Goal: Information Seeking & Learning: Understand process/instructions

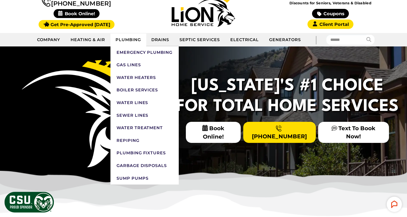
scroll to position [51, 0]
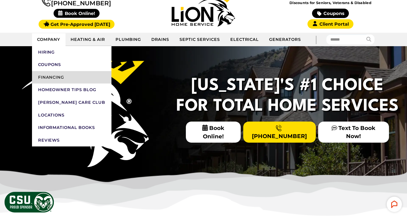
click at [48, 75] on link "Financing" at bounding box center [72, 77] width 80 height 13
